Goal: Task Accomplishment & Management: Manage account settings

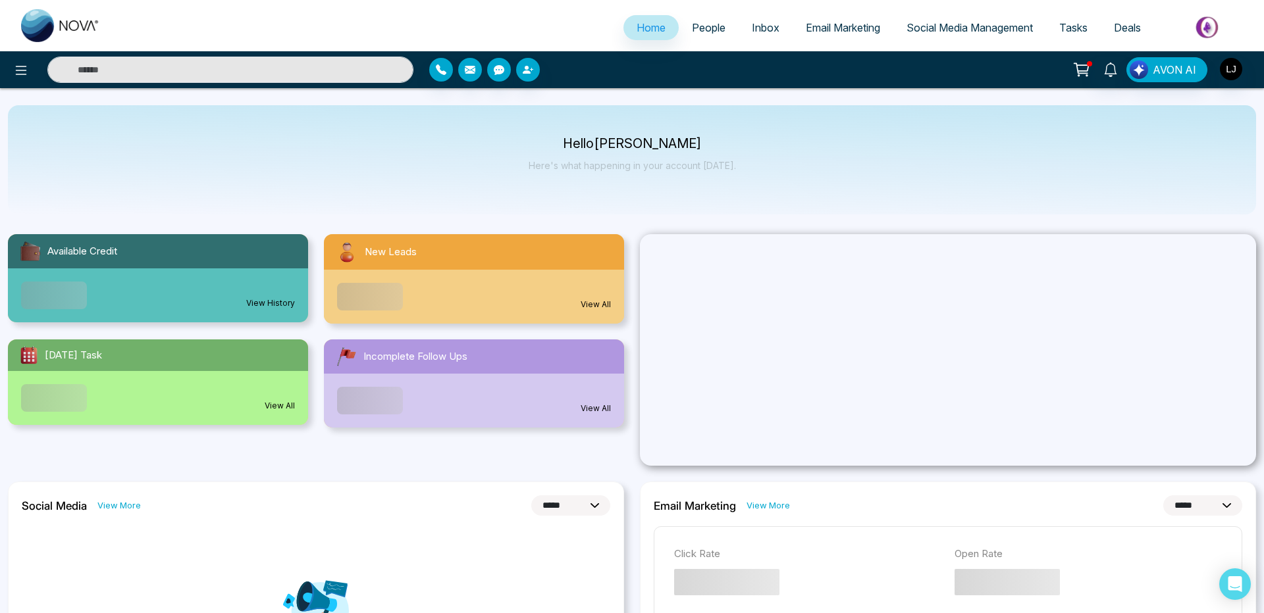
select select "*"
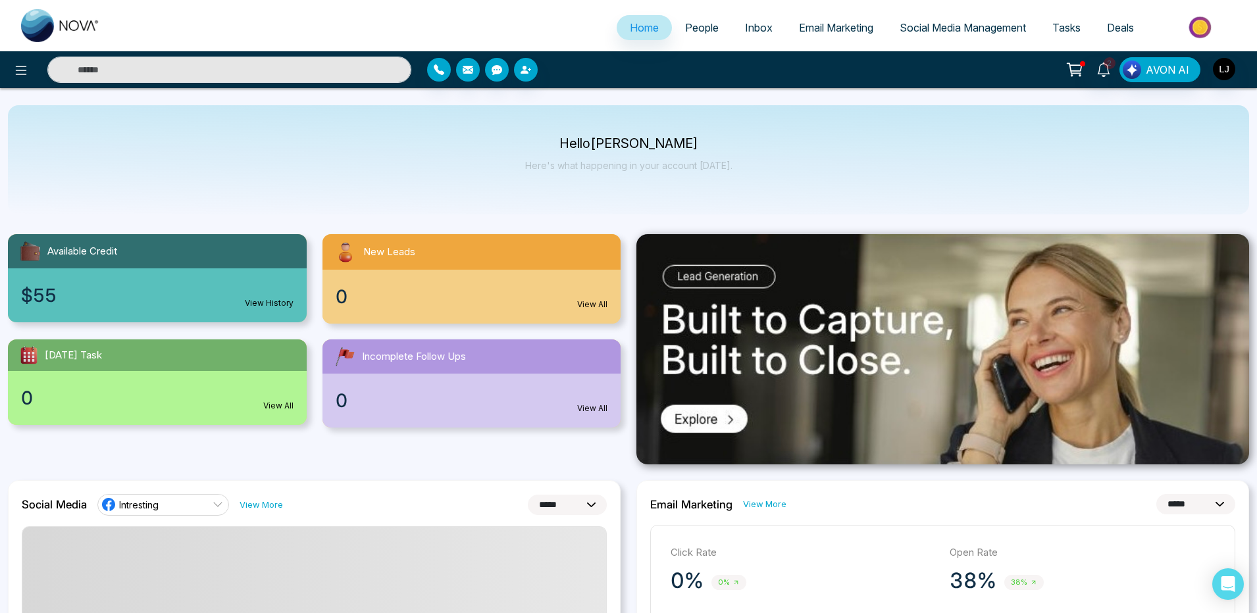
click at [705, 27] on span "People" at bounding box center [702, 27] width 34 height 13
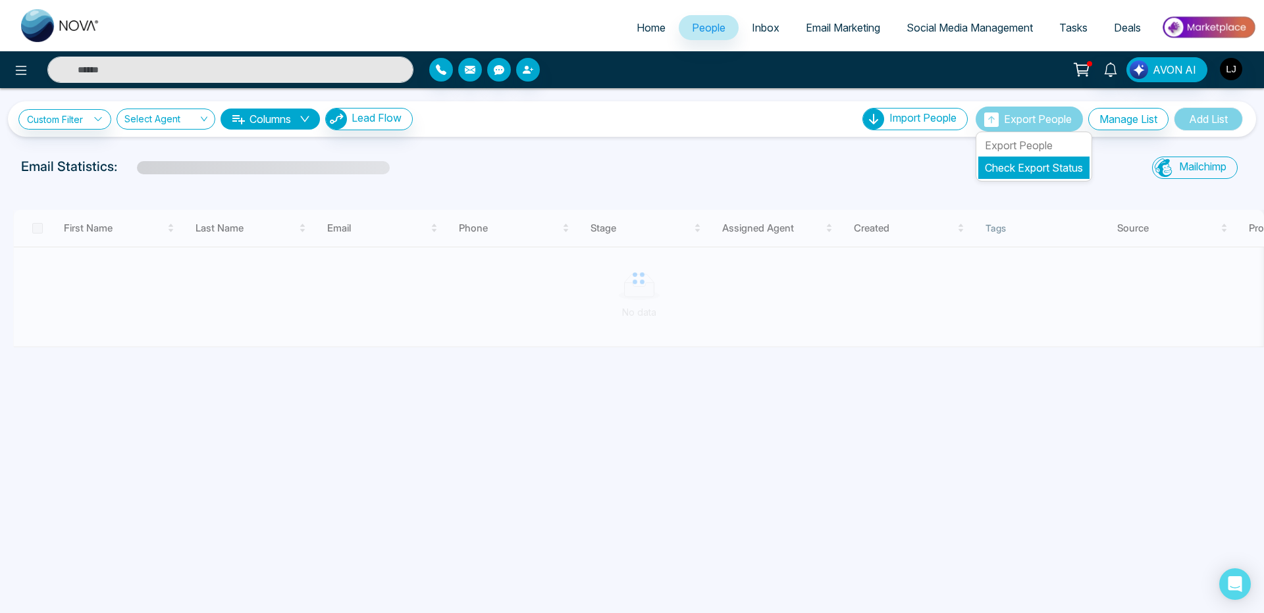
click at [1033, 170] on link "Check Export Status" at bounding box center [1033, 167] width 98 height 13
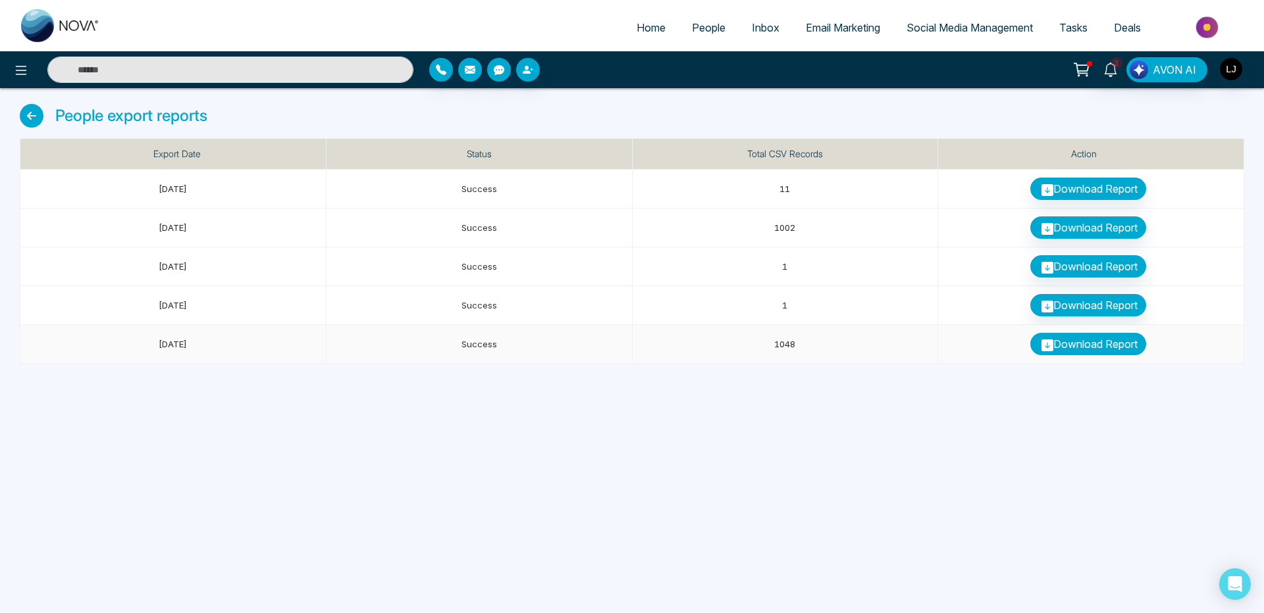
click at [1062, 336] on link "Download Report" at bounding box center [1088, 344] width 116 height 22
click at [1079, 235] on link "Download Report" at bounding box center [1088, 228] width 116 height 22
click at [1233, 69] on img "button" at bounding box center [1230, 69] width 22 height 22
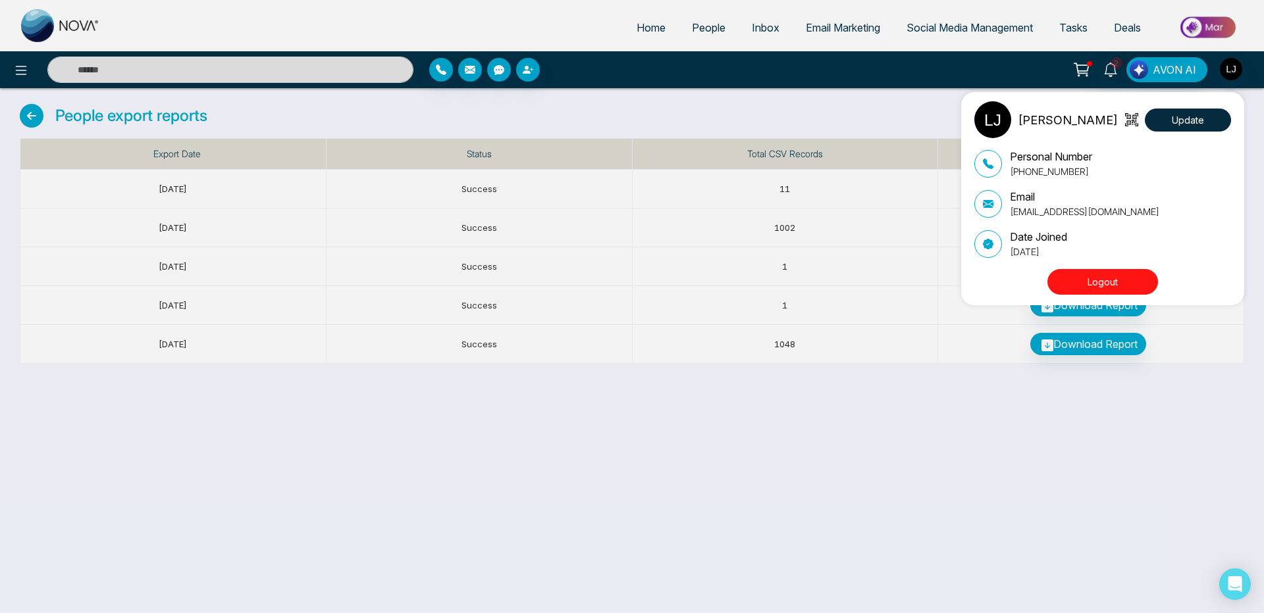
click at [1106, 282] on button "Logout" at bounding box center [1102, 282] width 111 height 26
